Goal: Task Accomplishment & Management: Use online tool/utility

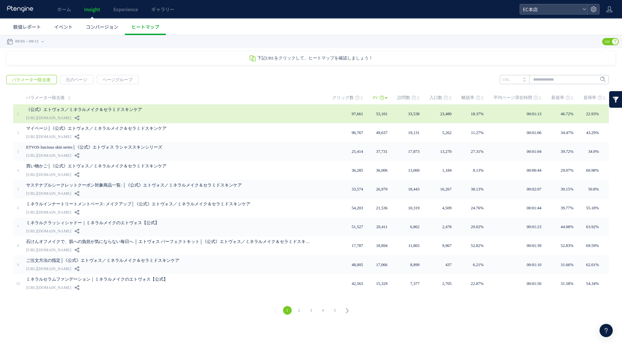
click at [312, 116] on div "《公式》エトヴォス／ミネラルメイク＆セラミドスキンケア [URL][DOMAIN_NAME]" at bounding box center [174, 113] width 297 height 19
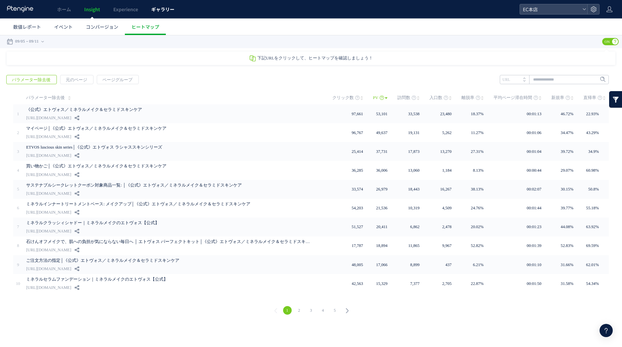
click at [166, 13] on link "ギャラリー" at bounding box center [163, 9] width 36 height 18
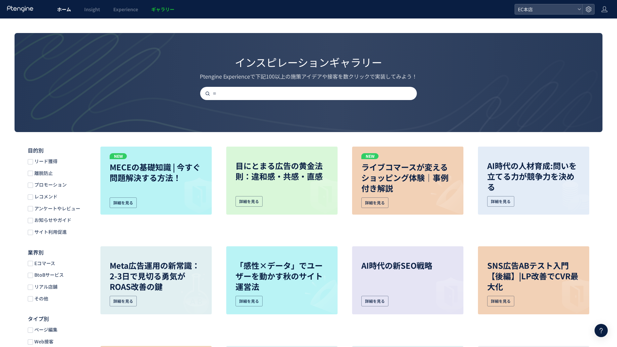
click at [71, 12] on span "ホーム" at bounding box center [64, 9] width 14 height 7
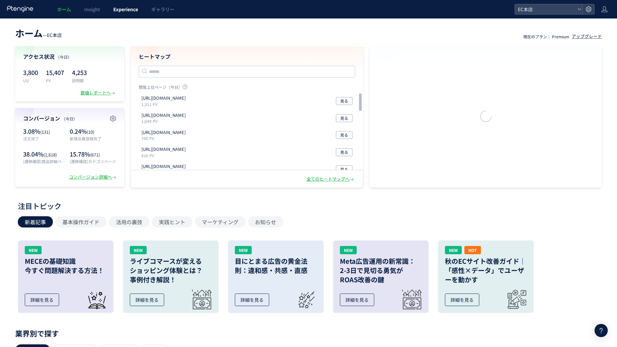
click at [126, 16] on link "Experience" at bounding box center [126, 9] width 38 height 18
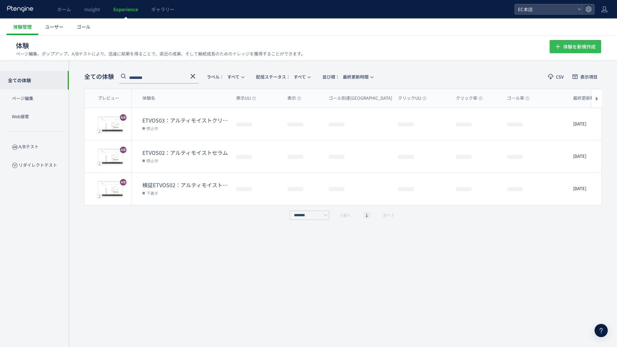
click at [571, 45] on span "体験を新規作成" at bounding box center [579, 46] width 32 height 13
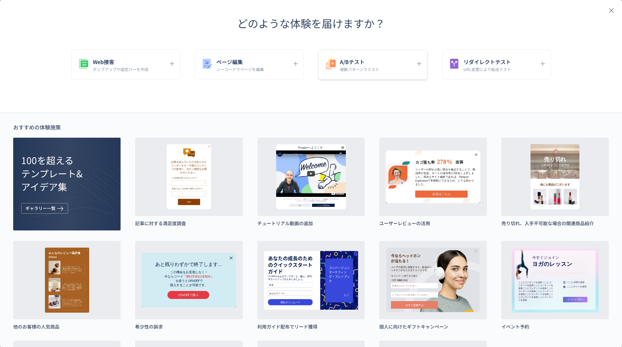
click at [379, 77] on div "A/Bテスト 複数パターンでテスト" at bounding box center [372, 65] width 109 height 30
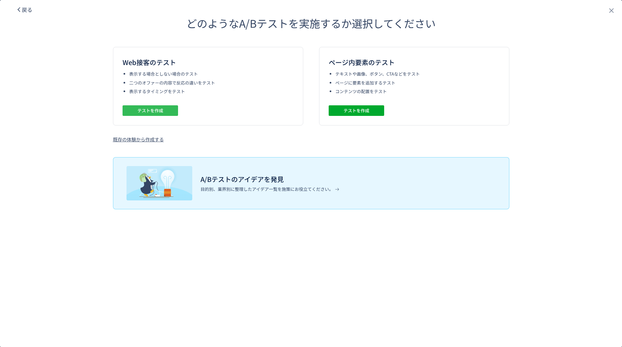
click at [157, 109] on span "テストを作成" at bounding box center [150, 110] width 26 height 11
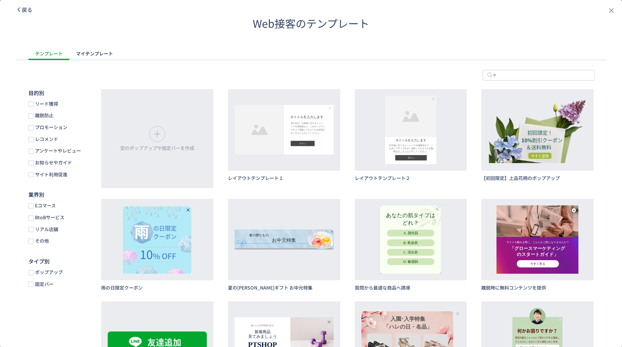
click at [23, 8] on span "戻る" at bounding box center [27, 10] width 11 height 8
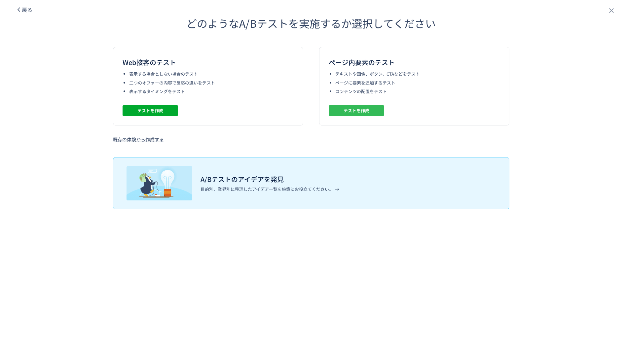
click at [366, 111] on span "テストを作成" at bounding box center [356, 110] width 26 height 11
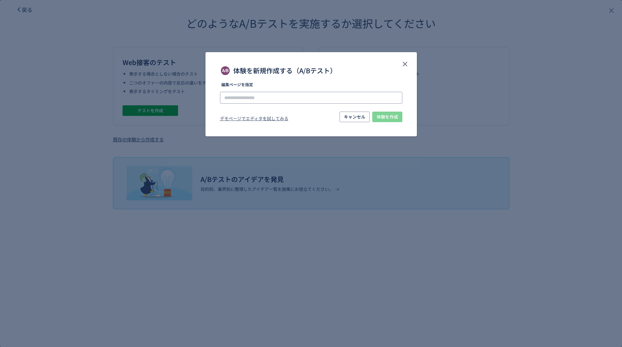
click at [300, 100] on input "体験を新規作成する（A/Bテスト）" at bounding box center [311, 98] width 182 height 12
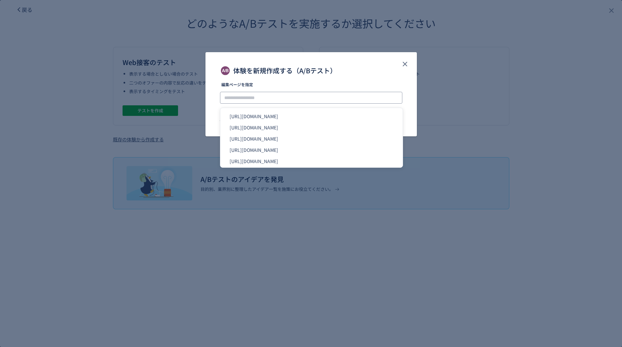
drag, startPoint x: 300, startPoint y: 100, endPoint x: 302, endPoint y: 96, distance: 4.0
click at [301, 100] on input "体験を新規作成する（A/Bテスト）" at bounding box center [311, 98] width 182 height 12
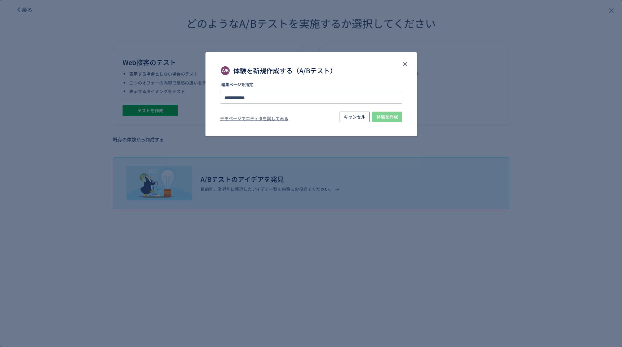
click at [293, 104] on div "**********" at bounding box center [311, 103] width 182 height 41
drag, startPoint x: 286, startPoint y: 98, endPoint x: 160, endPoint y: 76, distance: 127.4
click at [144, 91] on div "**********" at bounding box center [311, 173] width 622 height 347
click at [258, 100] on input "**********" at bounding box center [311, 98] width 182 height 12
drag, startPoint x: 281, startPoint y: 96, endPoint x: 186, endPoint y: 95, distance: 95.4
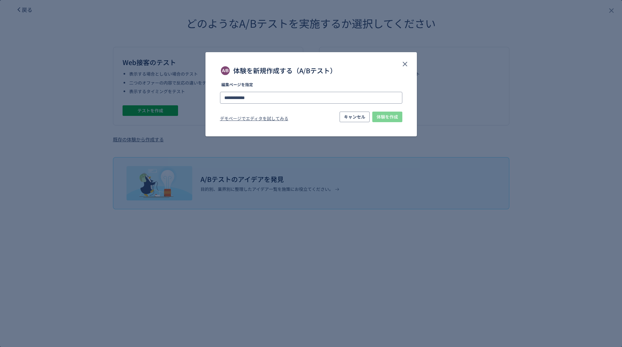
click at [185, 95] on div "**********" at bounding box center [311, 173] width 622 height 347
paste input "**********"
type input "**********"
click at [286, 111] on li "[URL][DOMAIN_NAME]" at bounding box center [311, 116] width 177 height 11
click at [285, 115] on div "デモページでエディタを試してみる キャンセル 体験を作成" at bounding box center [311, 118] width 182 height 12
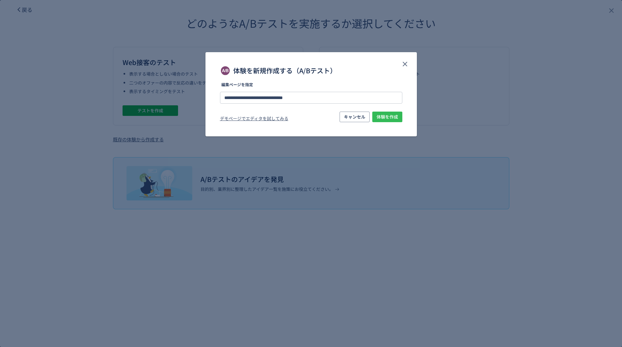
click at [388, 116] on span "体験を作成" at bounding box center [386, 117] width 21 height 11
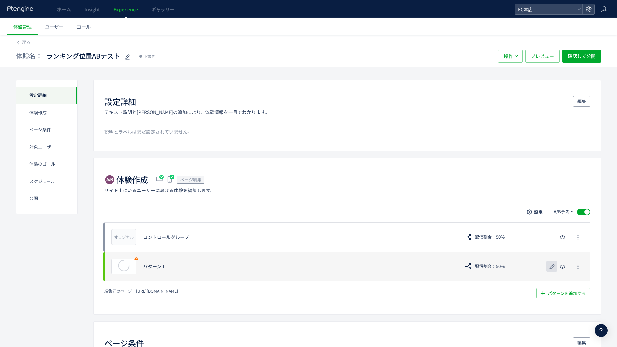
click at [548, 264] on icon "button" at bounding box center [552, 267] width 8 height 8
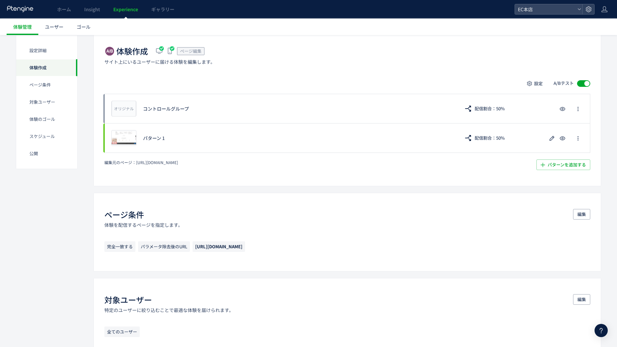
scroll to position [132, 0]
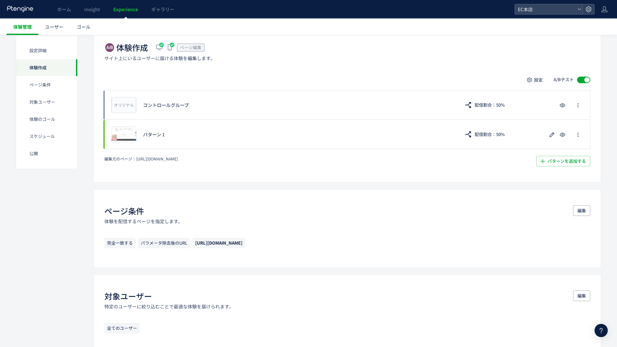
click at [27, 29] on span "体験管理" at bounding box center [22, 26] width 18 height 7
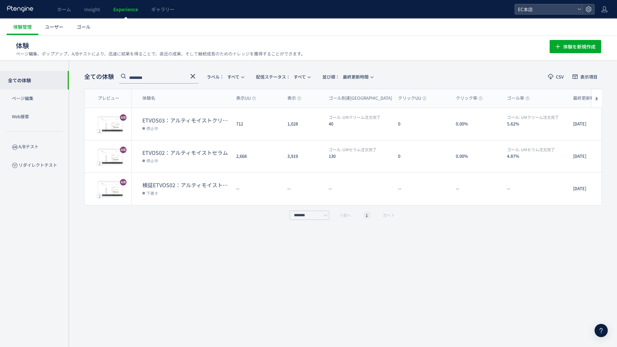
drag, startPoint x: 171, startPoint y: 78, endPoint x: 117, endPoint y: 77, distance: 54.1
click at [118, 77] on div "全ての体験 ******** ラベル： すべて 配信ステータス​： すべて 並び順： 最終更新時間" at bounding box center [230, 77] width 293 height 14
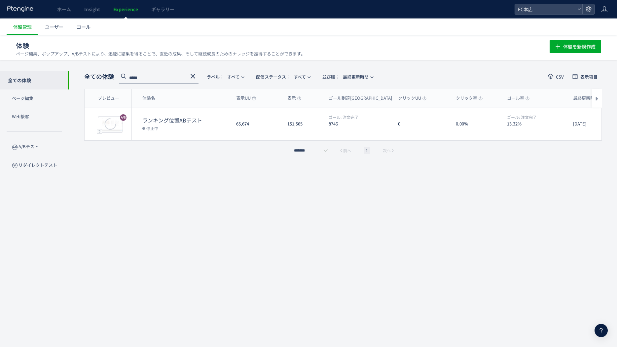
type input "*****"
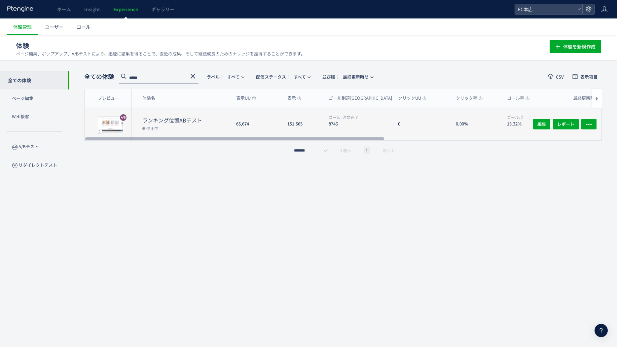
click at [224, 118] on dt "ランキング位置ABテスト" at bounding box center [186, 121] width 88 height 8
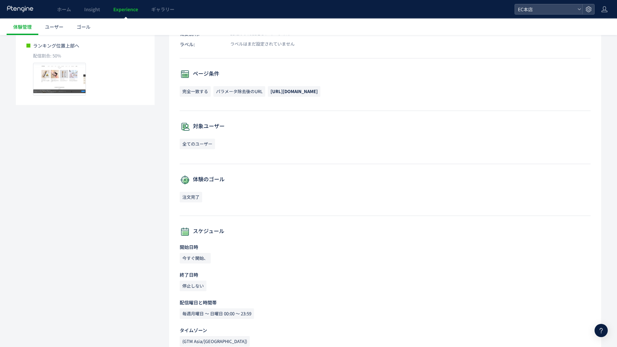
scroll to position [157, 0]
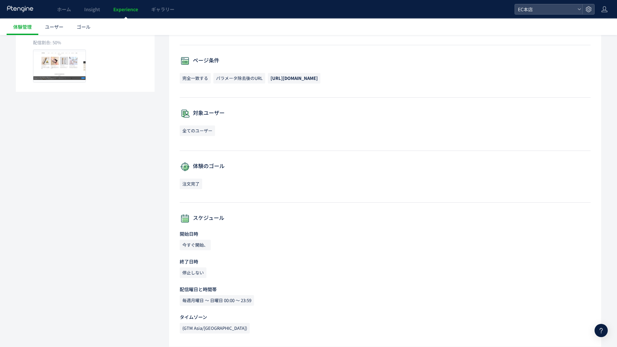
click at [190, 184] on span "注文完了" at bounding box center [191, 184] width 22 height 11
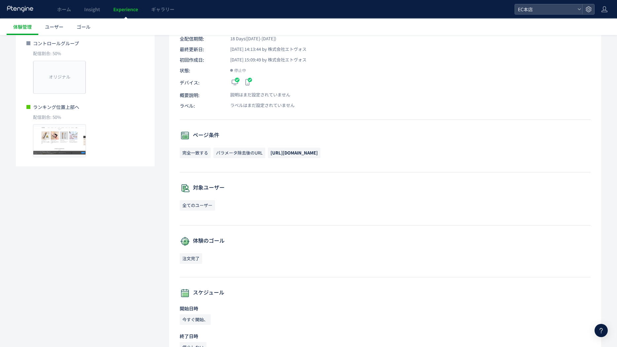
scroll to position [0, 0]
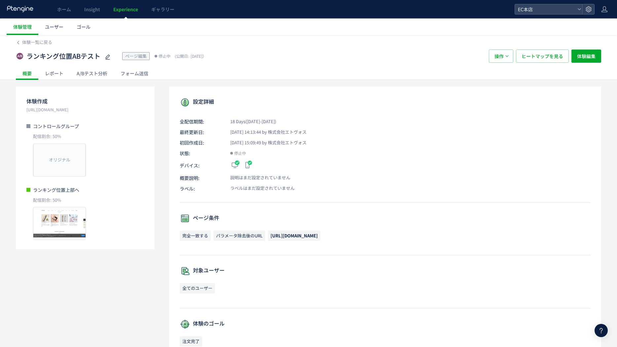
click at [41, 47] on div "ランキング位置ABテスト ページ編集 停止中 (公開日: 2024/11/25） 操作 ヒートマップを見る 体験編集" at bounding box center [308, 56] width 585 height 21
click at [43, 44] on span "体験一覧に戻る" at bounding box center [37, 42] width 30 height 6
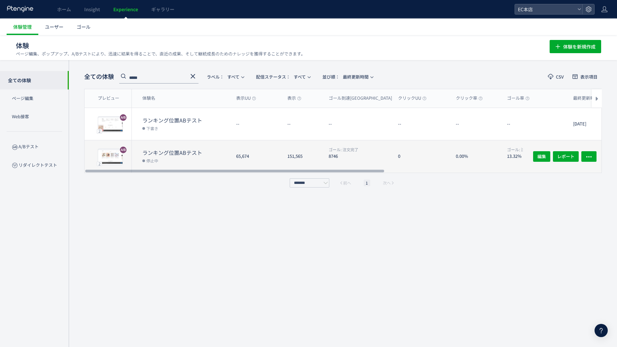
click at [198, 157] on dd "停止中" at bounding box center [186, 160] width 88 height 9
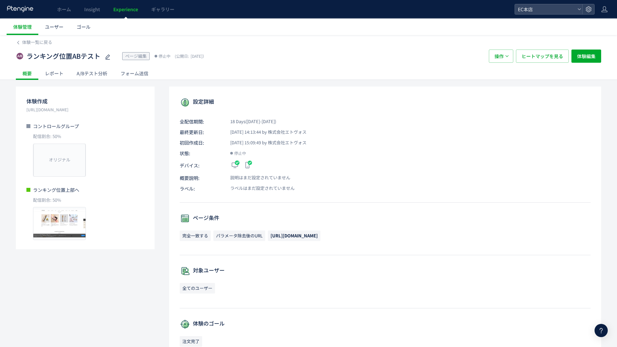
click at [98, 77] on div "A/Bテスト分析" at bounding box center [92, 73] width 44 height 13
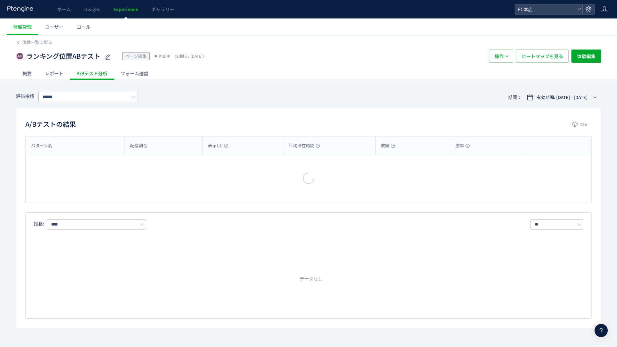
type input "****"
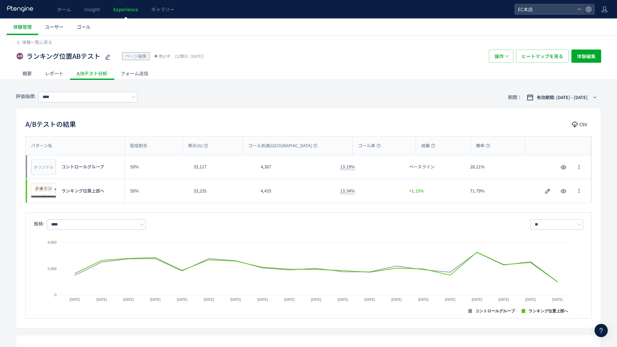
click at [24, 46] on div "ランキング位置ABテスト ページ編集 停止中 (公開日: 2024/11/25） 操作 ヒートマップを見る 体験編集" at bounding box center [308, 56] width 585 height 21
click at [28, 43] on span "体験一覧に戻る" at bounding box center [37, 42] width 30 height 6
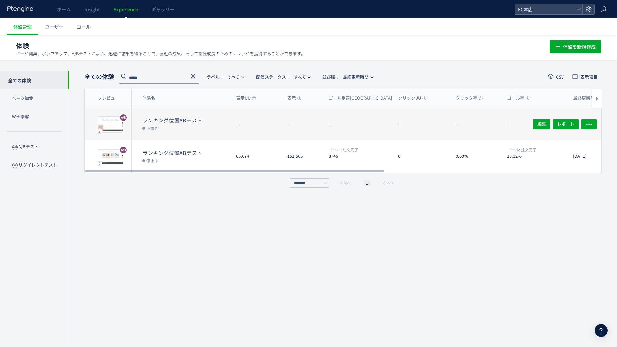
click at [163, 122] on dt "ランキング位置ABテスト" at bounding box center [186, 121] width 88 height 8
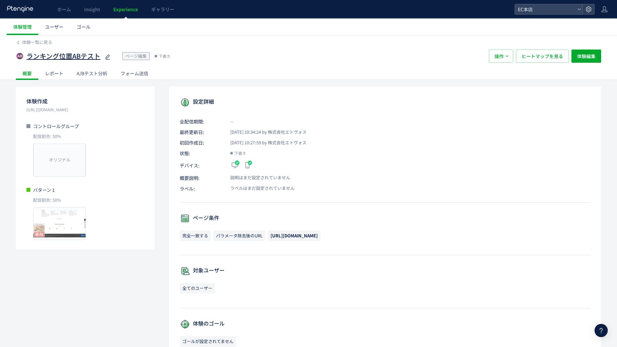
click at [110, 60] on icon at bounding box center [108, 57] width 8 height 8
click at [95, 57] on input "**********" at bounding box center [67, 56] width 83 height 13
click at [98, 56] on input "**********" at bounding box center [67, 56] width 83 height 13
click at [28, 53] on input "**********" at bounding box center [67, 56] width 83 height 13
type input "**********"
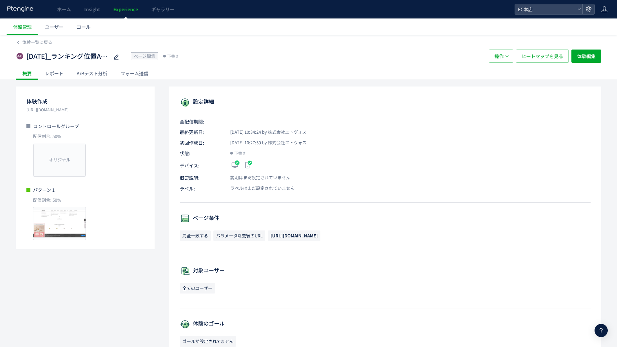
click at [44, 39] on div "体験一覧に戻る" at bounding box center [308, 40] width 585 height 11
click at [42, 43] on span "体験一覧に戻る" at bounding box center [37, 42] width 30 height 6
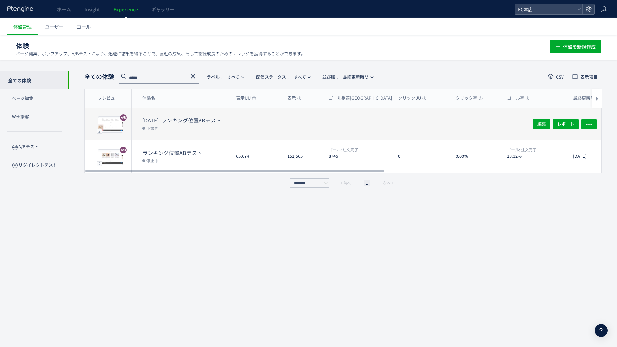
click at [194, 125] on dd "下書き" at bounding box center [186, 128] width 88 height 9
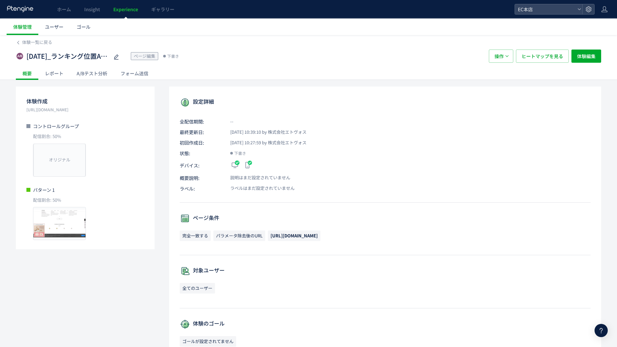
click at [83, 73] on div "A/Bテスト分析" at bounding box center [92, 73] width 44 height 13
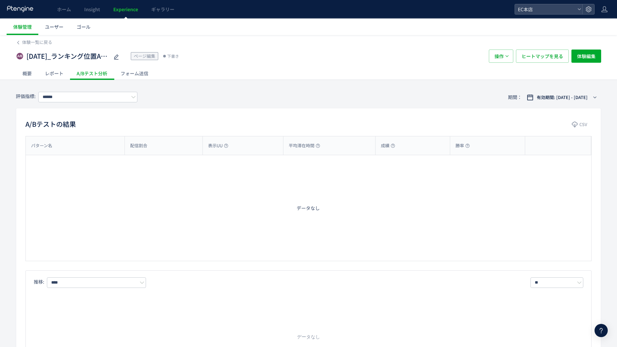
click at [55, 74] on div "レポート" at bounding box center [54, 73] width 32 height 13
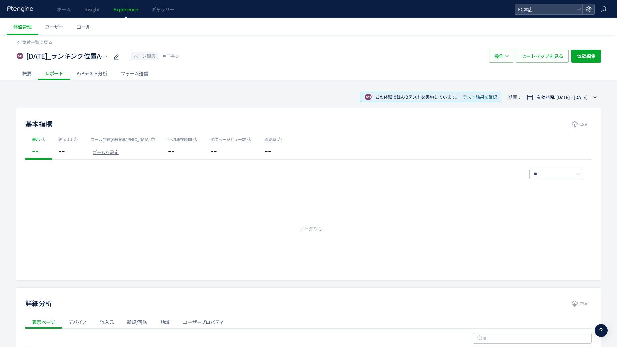
click at [31, 74] on div "概要" at bounding box center [27, 73] width 22 height 13
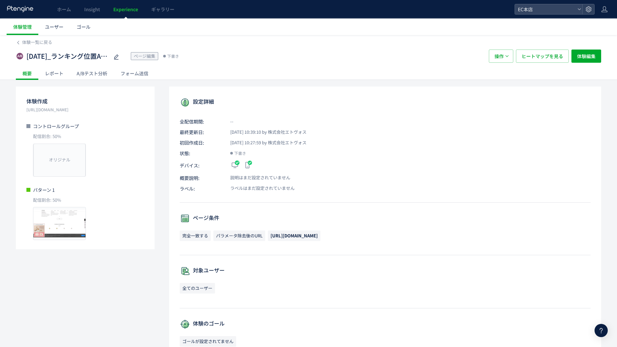
click at [100, 74] on div "A/Bテスト分析" at bounding box center [92, 73] width 44 height 13
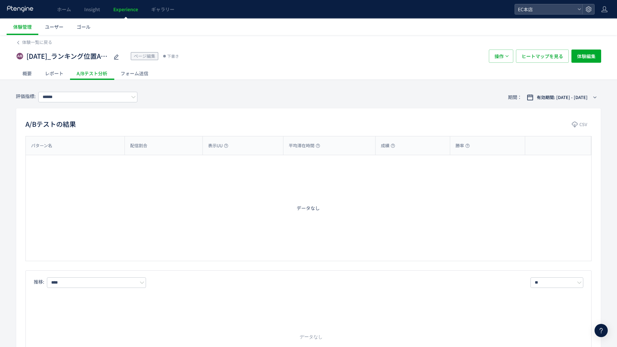
click at [51, 73] on div "レポート" at bounding box center [54, 73] width 32 height 13
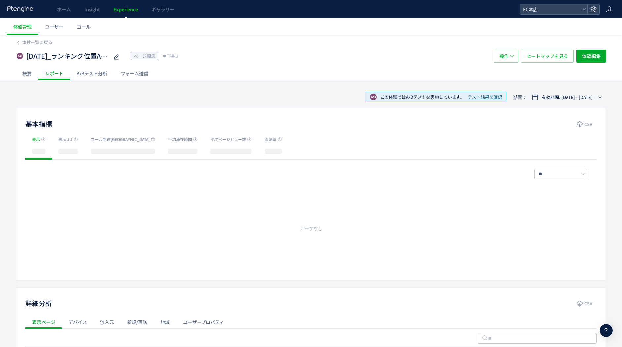
click at [31, 72] on div at bounding box center [311, 173] width 622 height 347
click at [25, 76] on div "概要" at bounding box center [27, 73] width 22 height 13
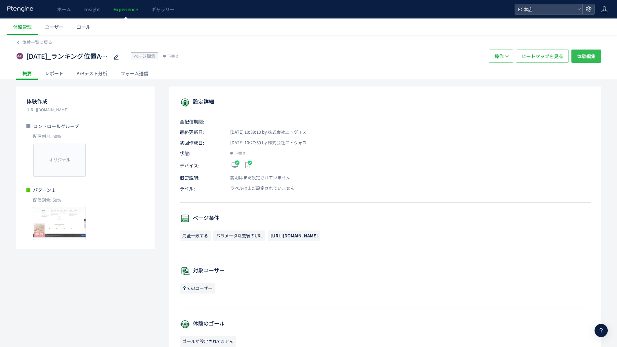
click at [578, 57] on span "体験編集" at bounding box center [586, 56] width 18 height 13
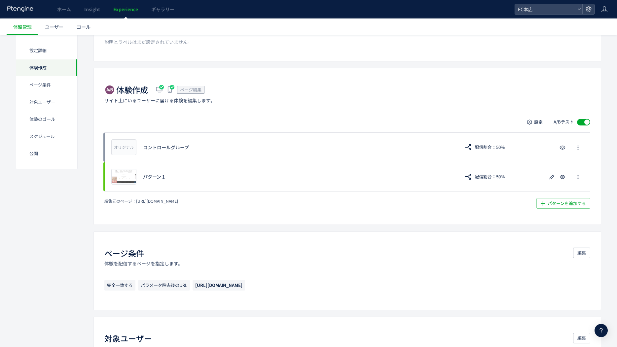
scroll to position [99, 0]
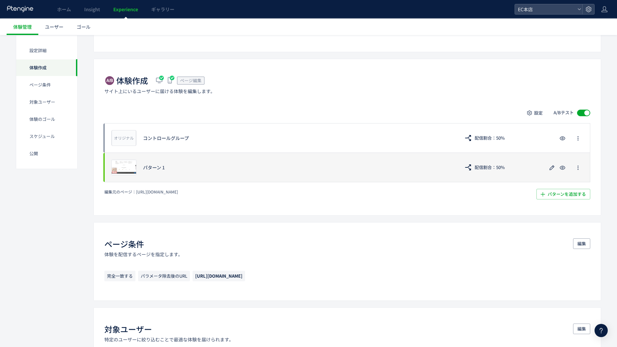
click at [201, 166] on div "パターン 1" at bounding box center [298, 167] width 310 height 7
click at [131, 169] on span "プレビュー" at bounding box center [123, 167] width 21 height 6
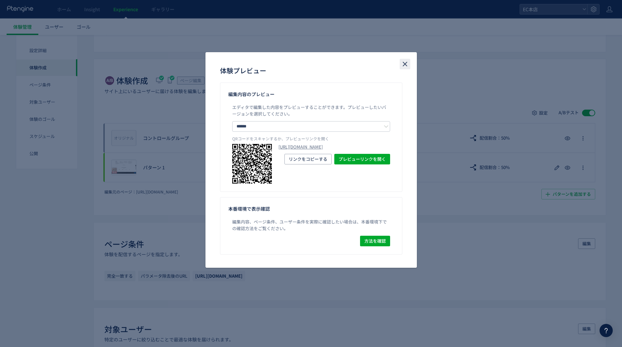
click at [407, 66] on icon "close" at bounding box center [405, 64] width 8 height 8
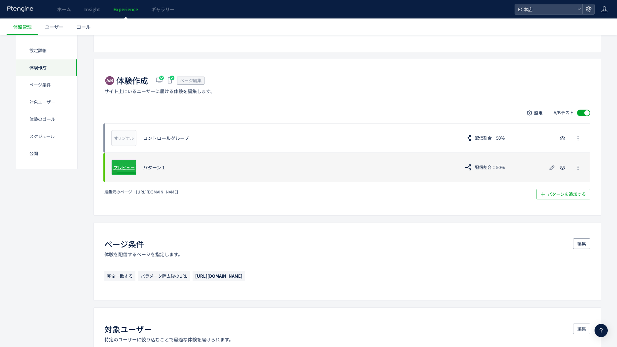
click at [121, 169] on span "プレビュー" at bounding box center [123, 167] width 21 height 6
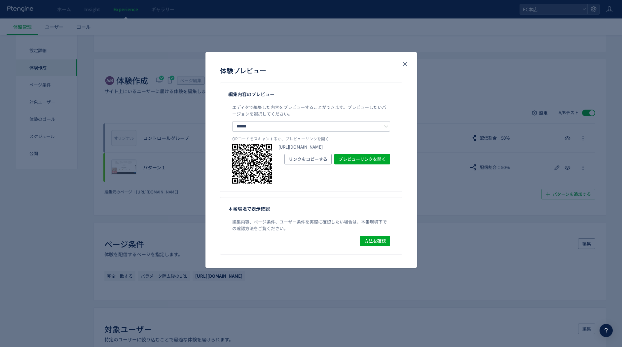
click at [359, 150] on link "https://etvos.com/shop/default.aspx?preview_ptx_token=v4-3ed459e7-98c1-429d-bdd…" at bounding box center [334, 147] width 112 height 6
click at [312, 150] on link "https://etvos.com/shop/default.aspx?preview_ptx_token=v4-3ed459e7-98c1-429d-bdd…" at bounding box center [334, 147] width 112 height 6
click at [259, 126] on input "******" at bounding box center [311, 126] width 158 height 11
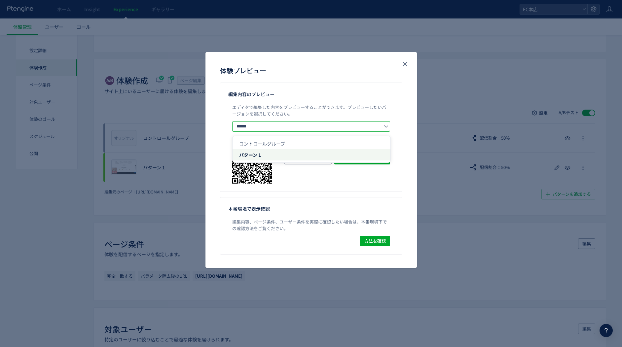
click at [261, 125] on input "******" at bounding box center [311, 126] width 158 height 11
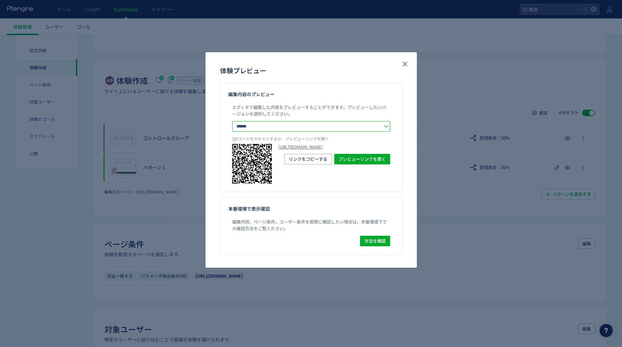
click at [261, 125] on input "******" at bounding box center [311, 126] width 158 height 11
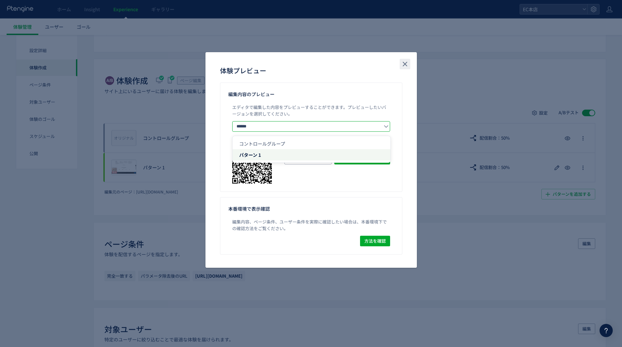
drag, startPoint x: 406, startPoint y: 65, endPoint x: 378, endPoint y: 77, distance: 30.3
click at [406, 65] on icon "close" at bounding box center [405, 64] width 8 height 8
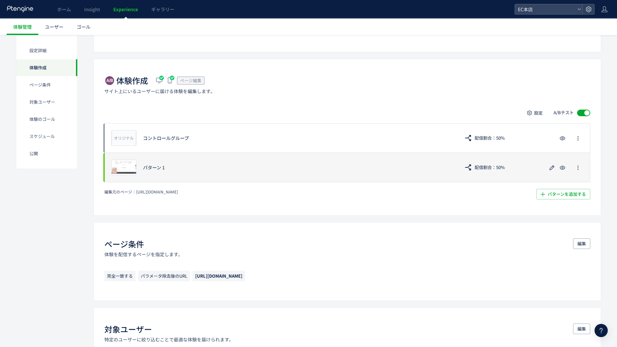
drag, startPoint x: 161, startPoint y: 164, endPoint x: 152, endPoint y: 168, distance: 9.3
click at [160, 164] on div "パターン 1" at bounding box center [298, 167] width 310 height 7
click at [551, 167] on use "button" at bounding box center [551, 167] width 5 height 5
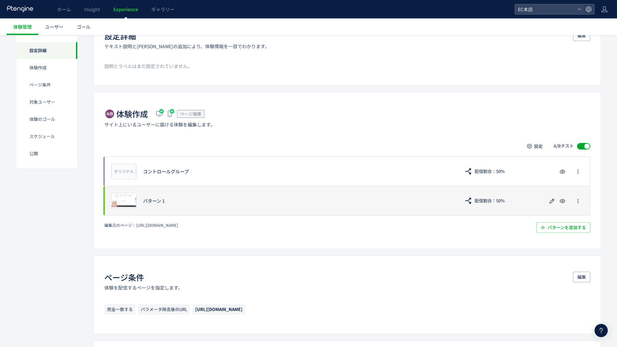
scroll to position [66, 0]
click at [575, 199] on icon "button" at bounding box center [577, 200] width 5 height 5
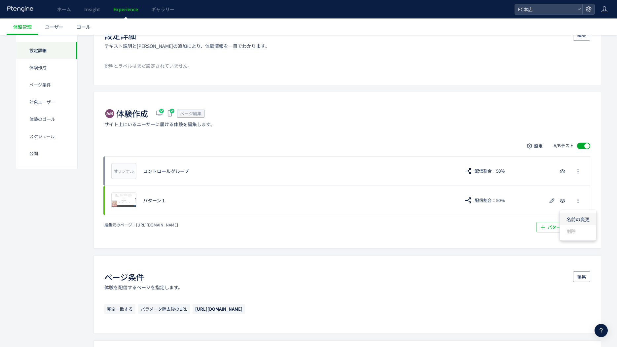
click at [571, 215] on li "名前の変更" at bounding box center [578, 219] width 36 height 12
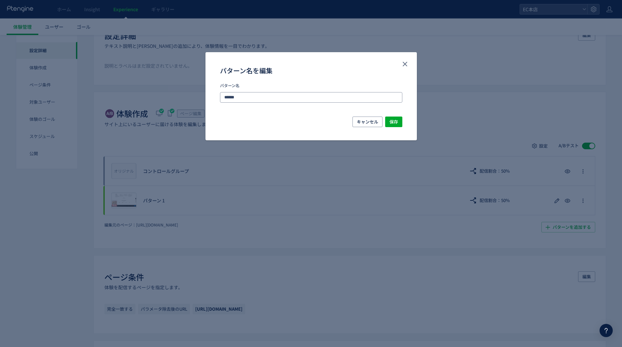
click at [240, 100] on input "******" at bounding box center [311, 97] width 182 height 11
drag, startPoint x: 245, startPoint y: 97, endPoint x: 193, endPoint y: 93, distance: 52.3
click at [193, 93] on div "パターン名を編集 パターン名 ****** キャンセル 保存" at bounding box center [311, 173] width 622 height 347
type input "*"
type input "**********"
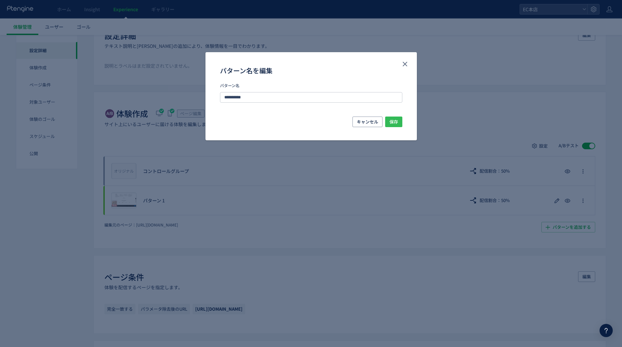
click at [387, 119] on button "保存" at bounding box center [393, 122] width 17 height 11
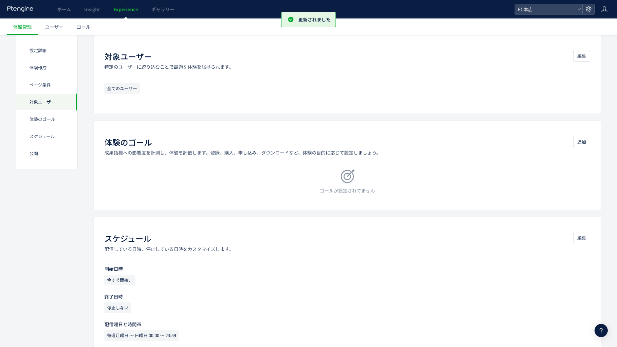
scroll to position [396, 0]
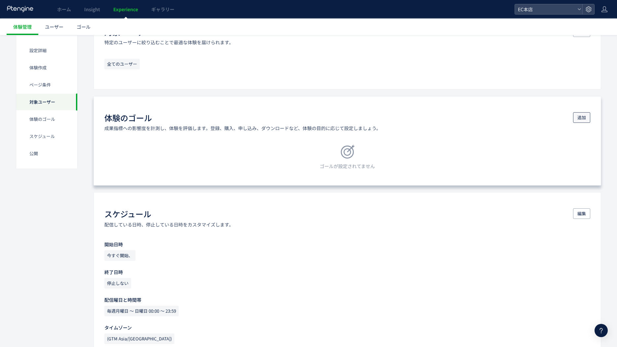
click at [573, 115] on button "追加" at bounding box center [581, 117] width 17 height 11
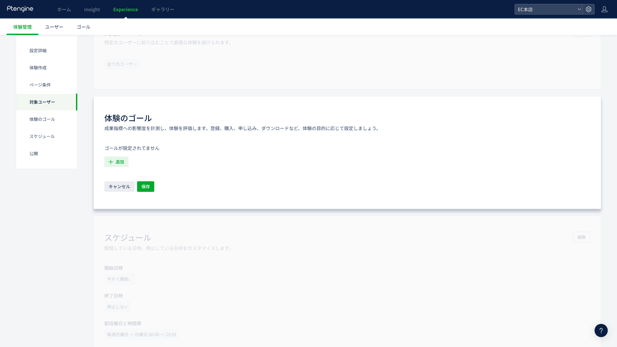
click at [120, 161] on span "追加" at bounding box center [120, 161] width 9 height 11
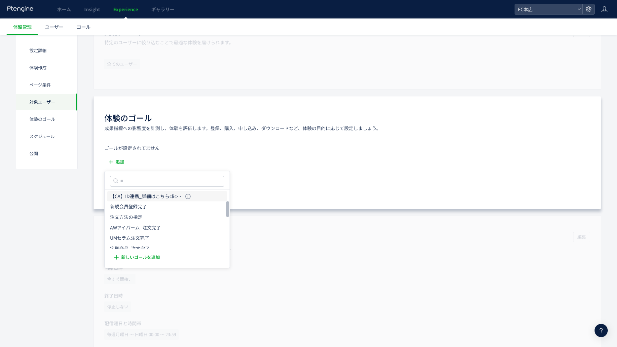
scroll to position [66, 0]
click at [135, 176] on input "text" at bounding box center [167, 181] width 114 height 11
type input "****"
click at [134, 221] on icon at bounding box center [133, 220] width 5 height 5
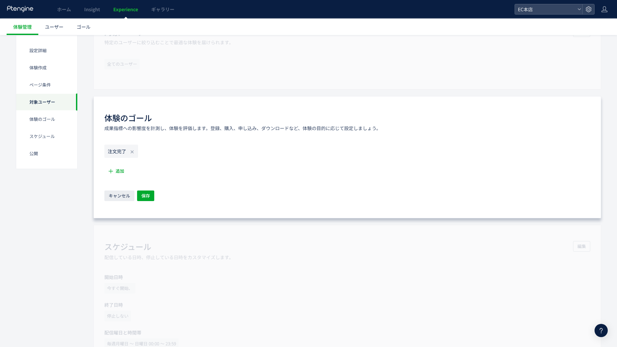
click at [117, 152] on icon "注文完了" at bounding box center [117, 151] width 18 height 7
click at [132, 150] on icon at bounding box center [131, 151] width 5 height 5
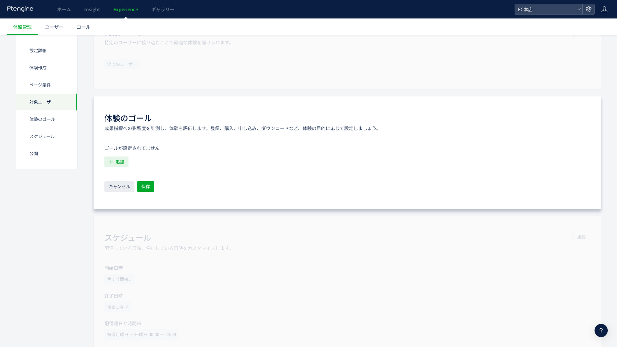
click at [114, 159] on icon "button" at bounding box center [110, 161] width 7 height 7
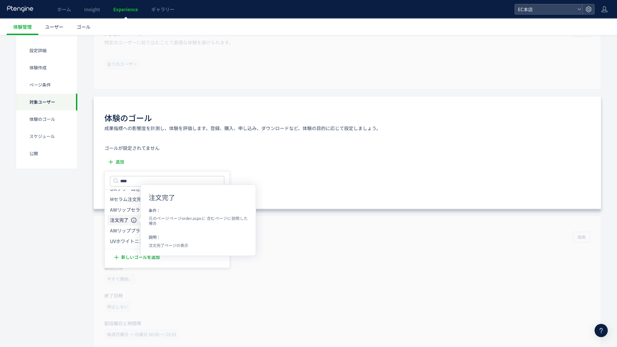
click at [134, 221] on use at bounding box center [133, 220] width 5 height 5
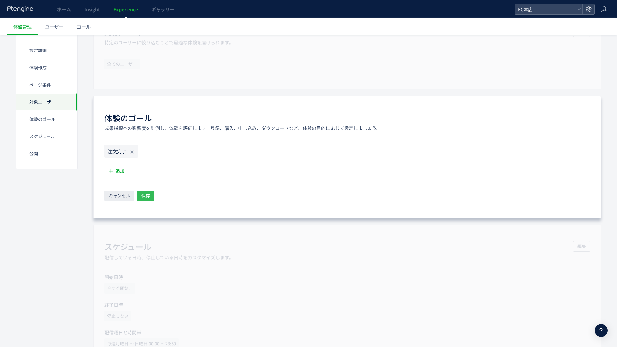
click at [147, 193] on span "保存" at bounding box center [145, 195] width 9 height 11
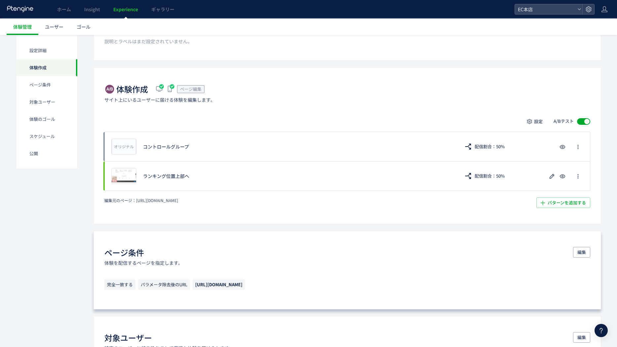
scroll to position [106, 0]
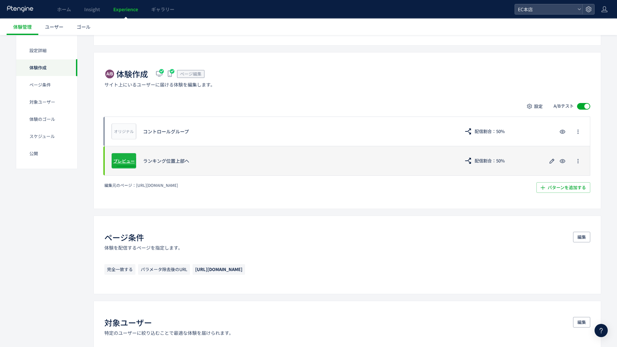
click at [120, 160] on span "プレビュー" at bounding box center [123, 160] width 21 height 6
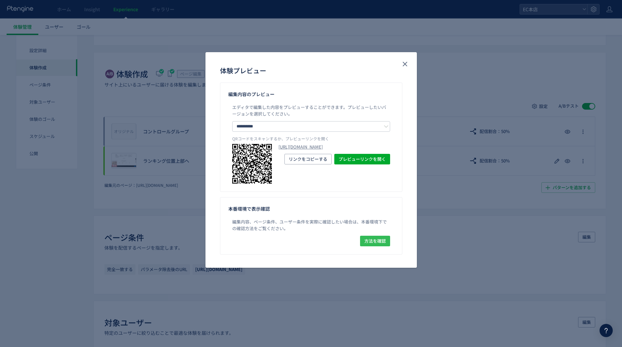
click at [368, 243] on span "方法を確認" at bounding box center [374, 241] width 21 height 11
click at [404, 63] on use "close" at bounding box center [404, 64] width 5 height 5
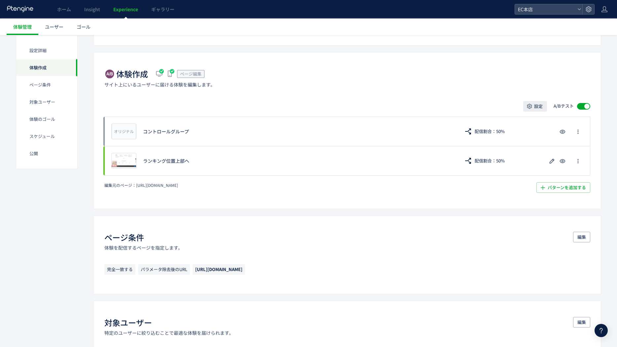
click at [538, 109] on span "設定" at bounding box center [538, 106] width 9 height 11
click at [508, 124] on li "配信割合" at bounding box center [535, 125] width 84 height 12
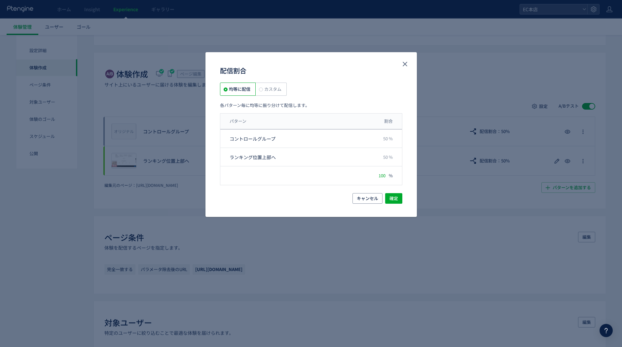
click at [265, 90] on span "カスタム" at bounding box center [272, 89] width 18 height 6
drag, startPoint x: 380, startPoint y: 139, endPoint x: 372, endPoint y: 138, distance: 8.0
click at [372, 138] on div "コントロールグループ **" at bounding box center [311, 138] width 182 height 18
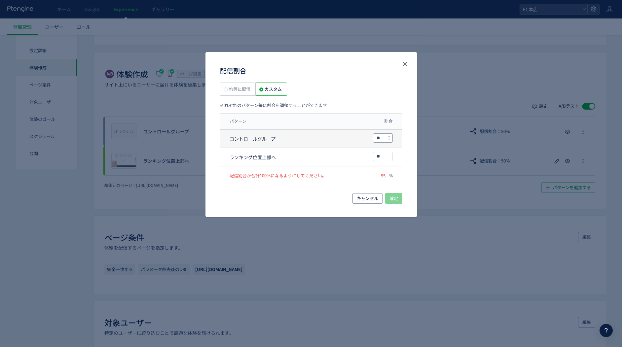
type input "*"
type input "***"
click at [393, 198] on span "確定" at bounding box center [393, 198] width 9 height 11
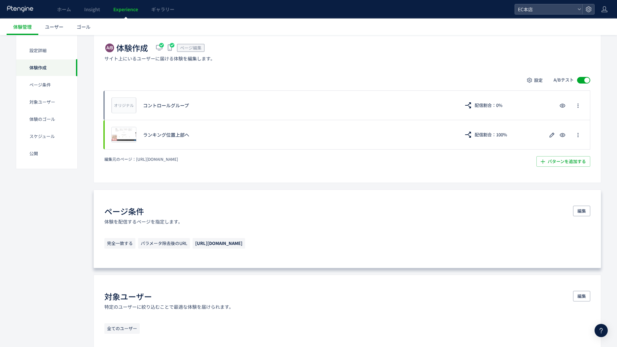
scroll to position [172, 0]
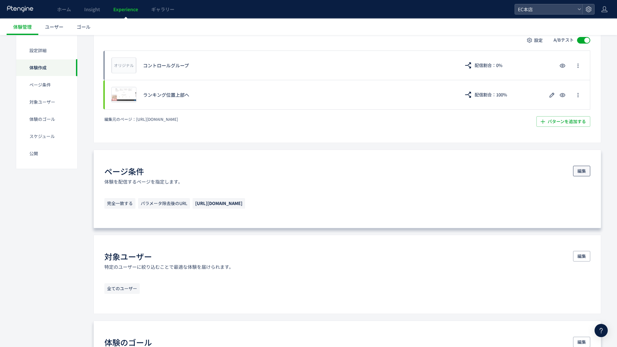
click at [584, 173] on span "編集" at bounding box center [581, 171] width 9 height 11
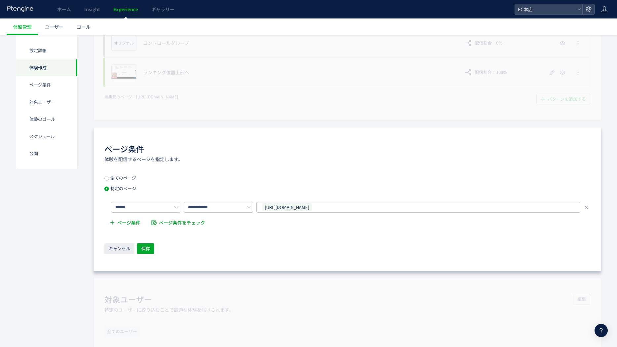
scroll to position [205, 0]
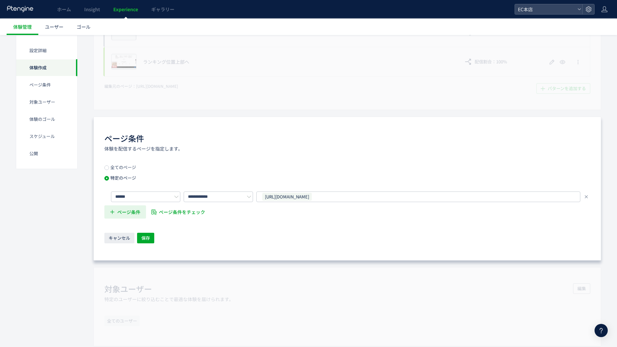
click at [126, 214] on span "ページ条件" at bounding box center [128, 211] width 23 height 13
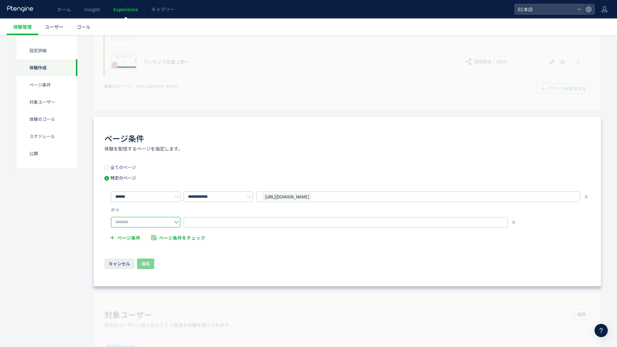
click at [122, 219] on input "text" at bounding box center [145, 222] width 69 height 11
click at [126, 241] on span "含む" at bounding box center [122, 239] width 9 height 7
type input "**"
click at [205, 224] on span "URLを1つずつ入力または複数貼り付け" at bounding box center [226, 223] width 75 height 10
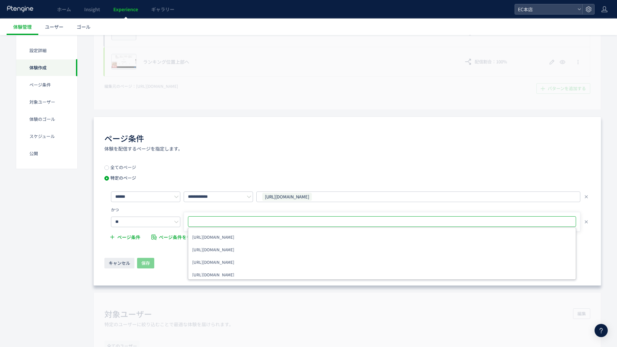
click at [207, 223] on input "text" at bounding box center [382, 222] width 383 height 8
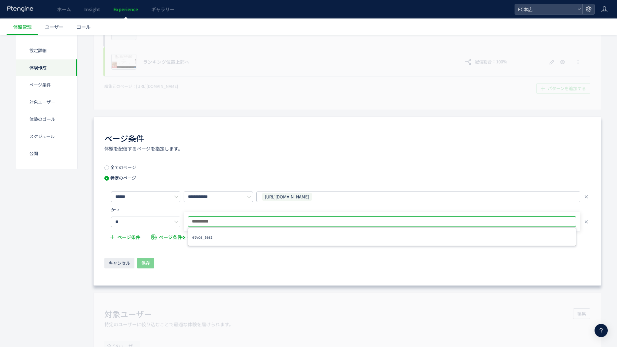
type input "**********"
click at [206, 264] on div "**********" at bounding box center [347, 217] width 486 height 104
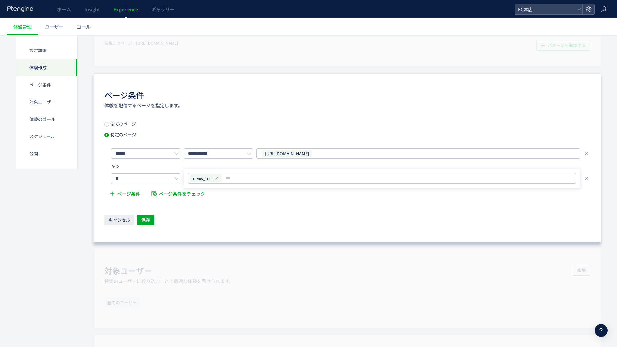
scroll to position [271, 0]
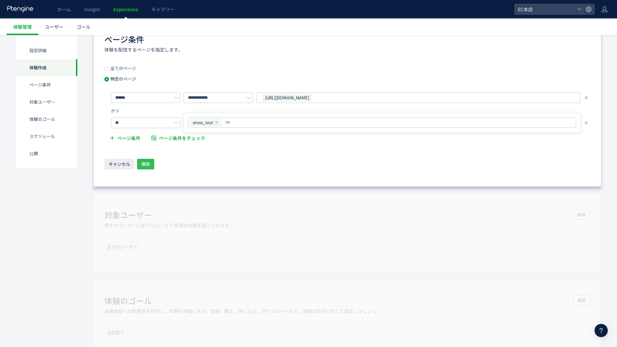
click at [151, 168] on button "保存" at bounding box center [145, 164] width 17 height 11
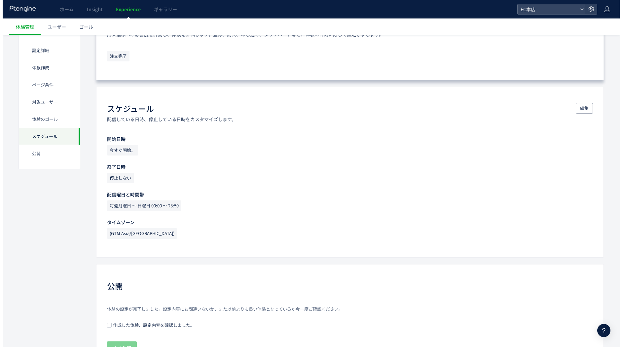
scroll to position [558, 0]
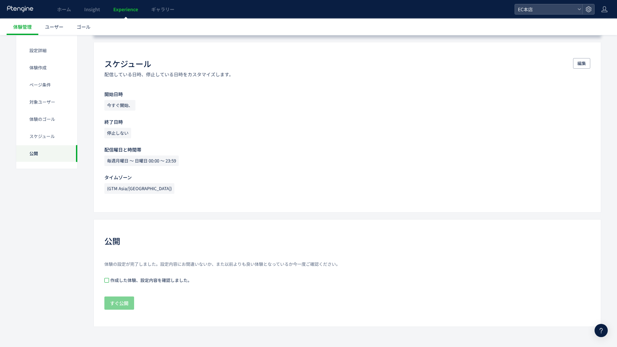
click at [106, 279] on span at bounding box center [106, 280] width 5 height 5
click at [125, 305] on span "すぐ公開" at bounding box center [119, 302] width 18 height 13
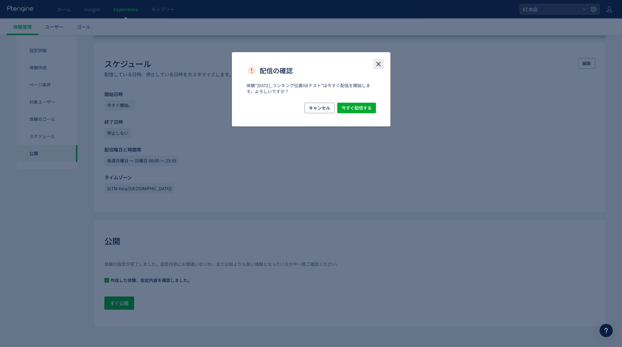
click at [375, 64] on icon "close" at bounding box center [378, 64] width 8 height 8
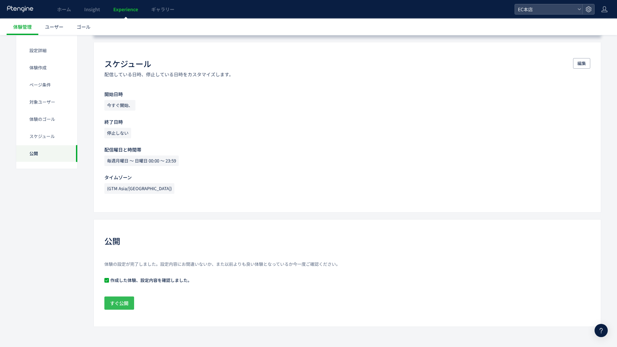
click at [125, 305] on span "すぐ公開" at bounding box center [119, 302] width 18 height 13
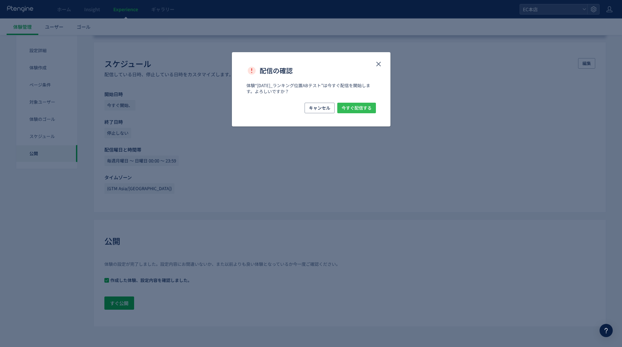
click at [344, 109] on span "今すぐ配信する" at bounding box center [356, 108] width 30 height 11
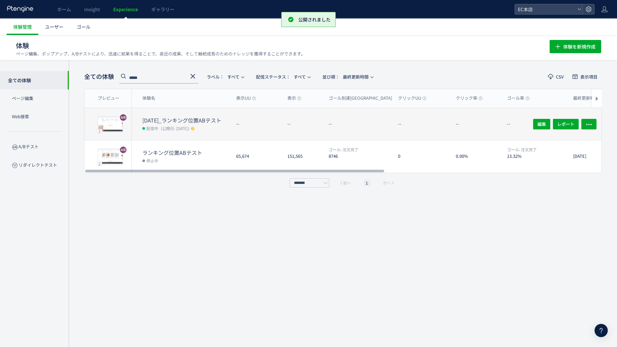
click at [189, 126] on span "(公開日: [DATE])" at bounding box center [175, 128] width 28 height 6
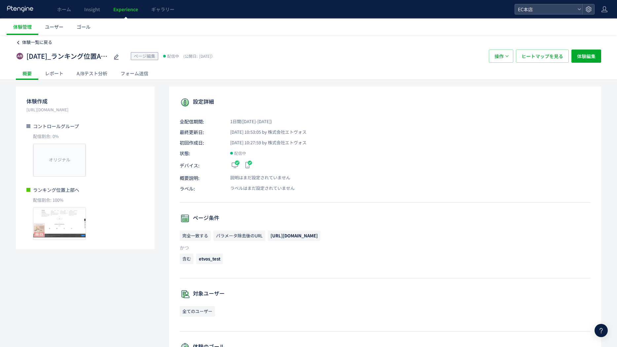
click at [36, 43] on span "体験一覧に戻る" at bounding box center [37, 42] width 30 height 6
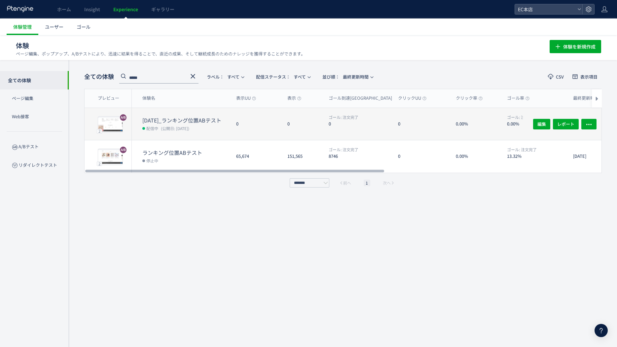
click at [163, 117] on dt "2025_ランキング位置ABテスト" at bounding box center [186, 121] width 88 height 8
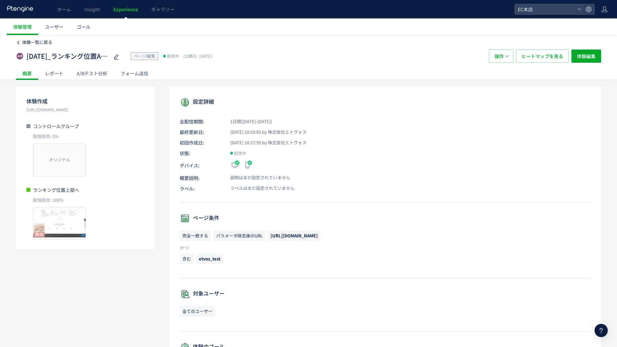
click at [39, 41] on span "体験一覧に戻る" at bounding box center [37, 42] width 30 height 6
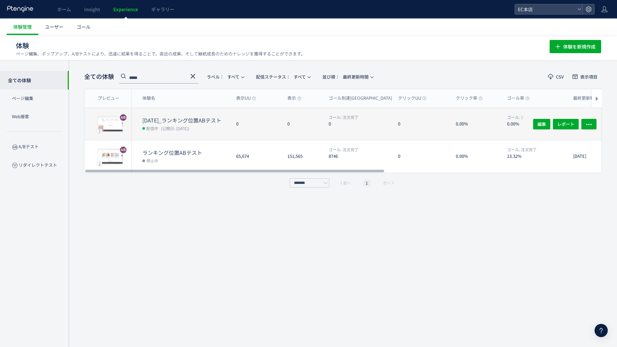
click at [239, 126] on div "0" at bounding box center [256, 124] width 51 height 32
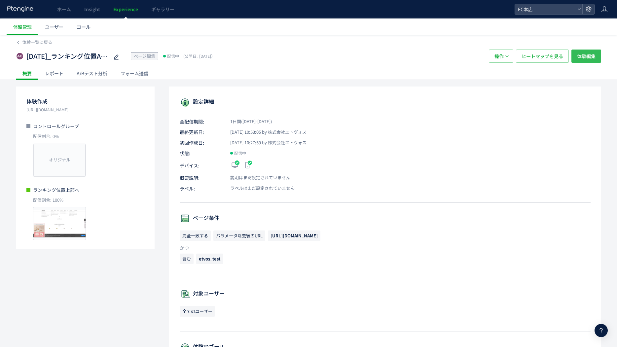
click at [579, 56] on span "体験編集" at bounding box center [586, 56] width 18 height 13
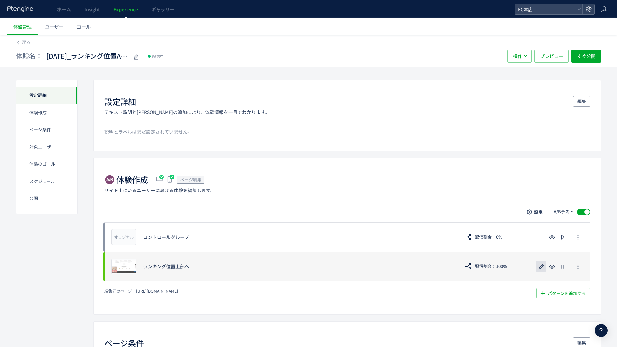
click at [540, 267] on use "button" at bounding box center [541, 266] width 5 height 5
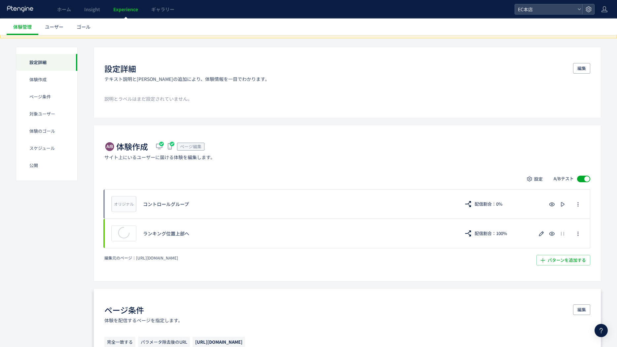
scroll to position [99, 0]
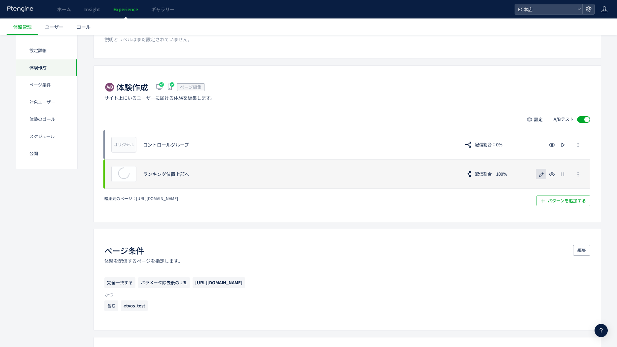
click at [541, 174] on icon "button" at bounding box center [541, 174] width 8 height 8
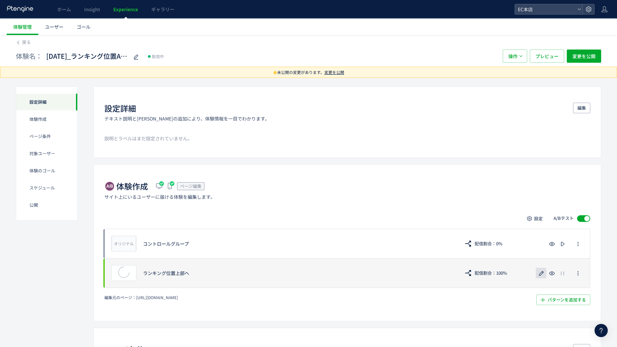
click at [540, 274] on icon "button" at bounding box center [541, 273] width 8 height 8
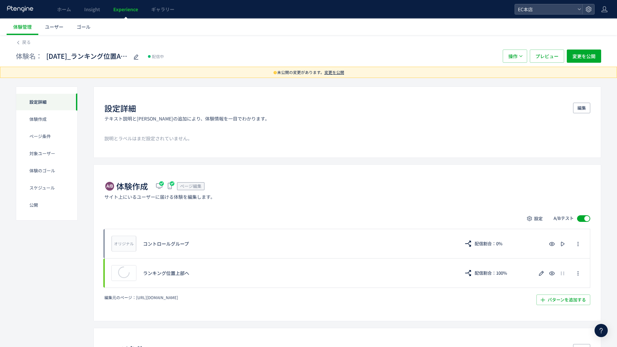
click at [329, 72] on span "変更を公開" at bounding box center [334, 72] width 20 height 6
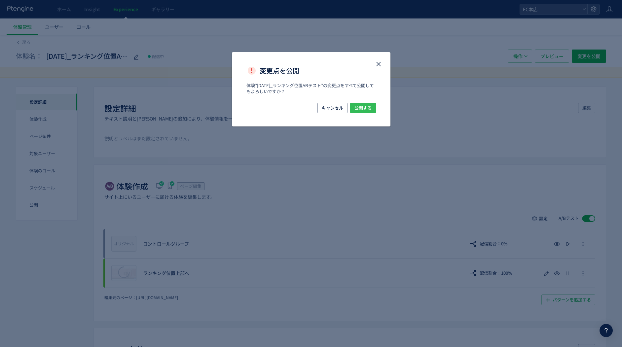
click at [357, 108] on span "公開する" at bounding box center [362, 108] width 17 height 11
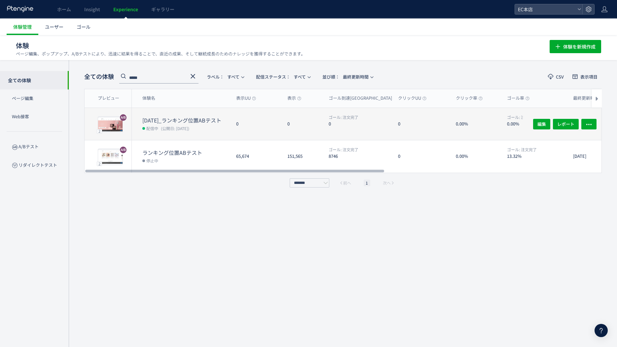
click at [185, 119] on dt "2025_ランキング位置ABテスト" at bounding box center [186, 121] width 88 height 8
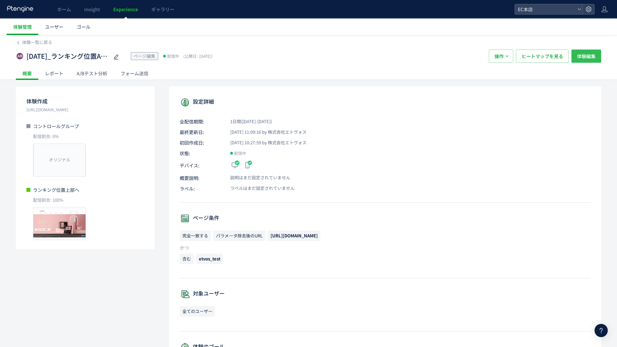
click at [593, 55] on span "体験編集" at bounding box center [586, 56] width 18 height 13
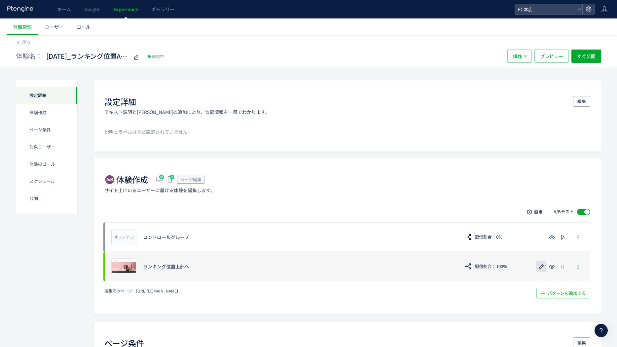
click at [535, 267] on button "button" at bounding box center [540, 266] width 11 height 11
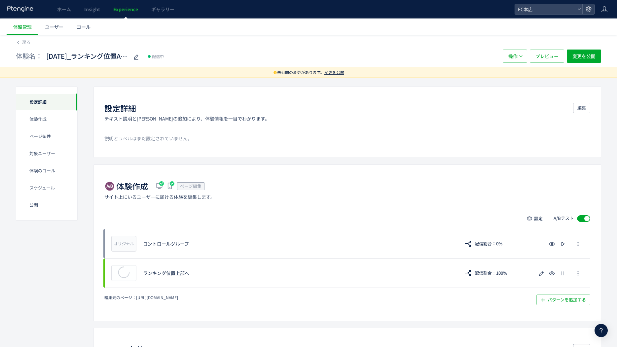
click at [339, 71] on span "変更を公開" at bounding box center [334, 72] width 20 height 6
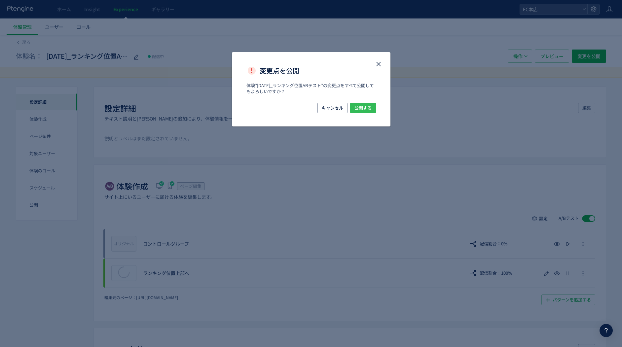
click at [351, 103] on button "公開する" at bounding box center [363, 108] width 26 height 11
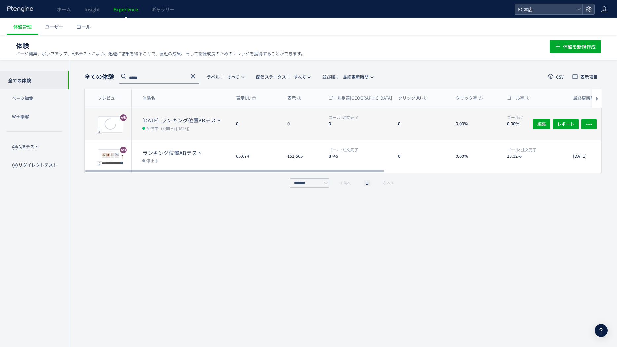
click at [213, 124] on dd "配信中 (公開日: 2025/09/12)" at bounding box center [186, 128] width 88 height 9
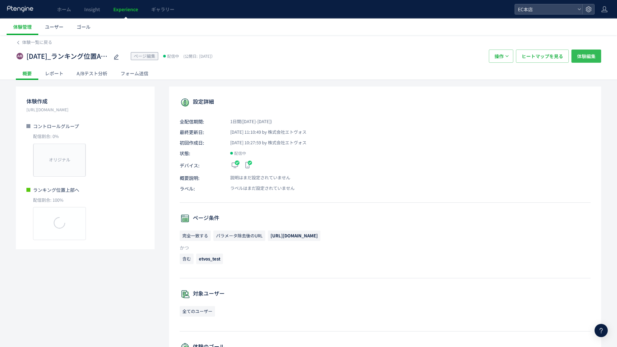
click at [576, 58] on button "体験編集" at bounding box center [586, 56] width 30 height 13
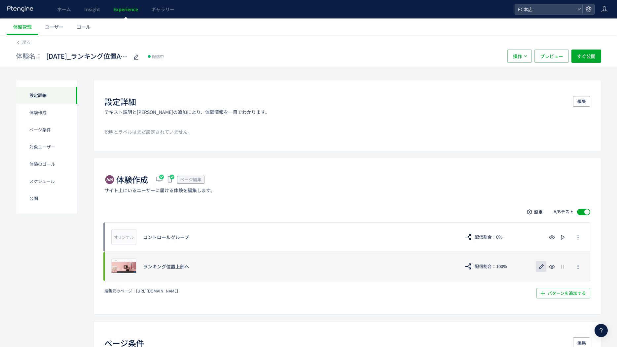
click at [539, 265] on icon "button" at bounding box center [541, 267] width 8 height 8
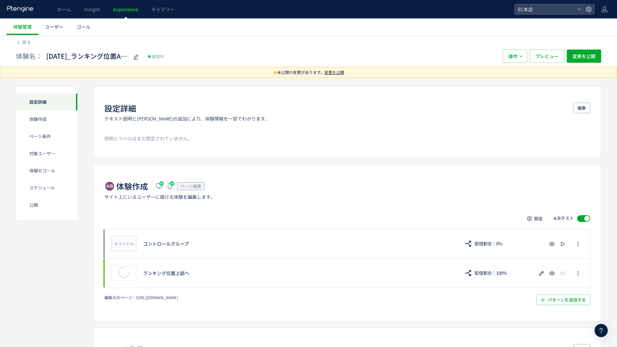
click at [337, 71] on span "変更を公開" at bounding box center [334, 72] width 20 height 6
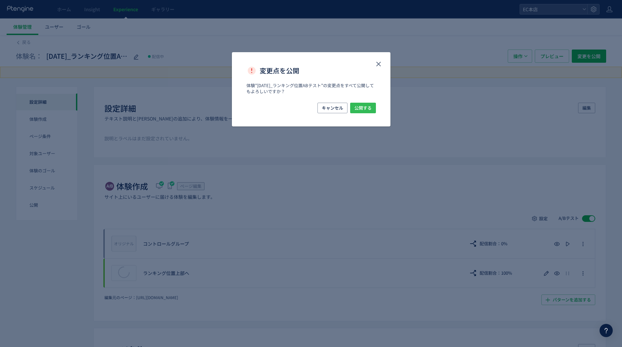
click at [365, 104] on span "公開する" at bounding box center [362, 108] width 17 height 11
